Goal: Find specific page/section: Find specific page/section

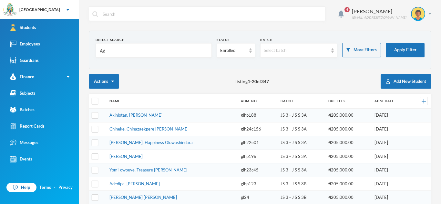
type input "A"
type input "[PERSON_NAME]"
click at [408, 46] on button "Apply Filter" at bounding box center [404, 50] width 39 height 15
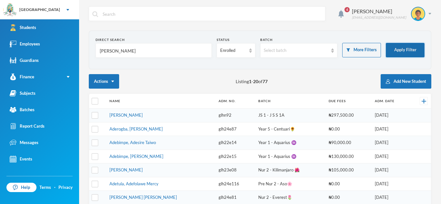
click at [405, 51] on button "Apply Filter" at bounding box center [404, 50] width 39 height 15
click at [403, 47] on button "Apply Filter" at bounding box center [404, 50] width 39 height 15
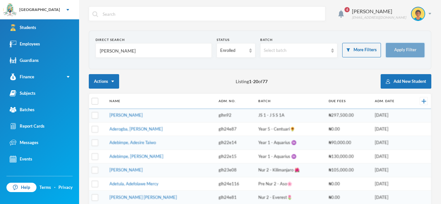
click at [403, 47] on button "Apply Filter" at bounding box center [404, 50] width 39 height 15
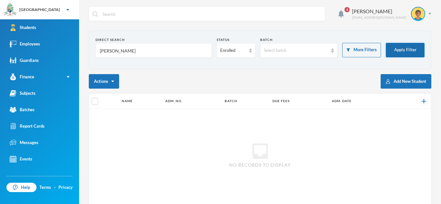
click at [406, 56] on button "Apply Filter" at bounding box center [404, 50] width 39 height 15
